Goal: Information Seeking & Learning: Find specific fact

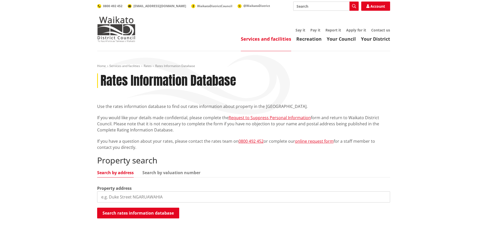
click at [130, 199] on input "search" at bounding box center [243, 196] width 293 height 11
type input "1"
type input "113 discombe roa"
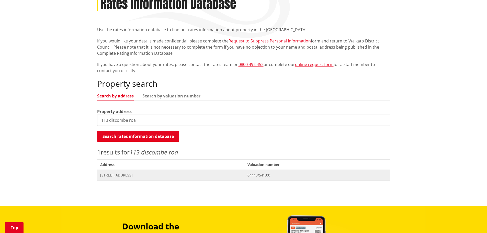
click at [131, 174] on span "[STREET_ADDRESS]" at bounding box center [170, 175] width 141 height 5
